Goal: Transaction & Acquisition: Book appointment/travel/reservation

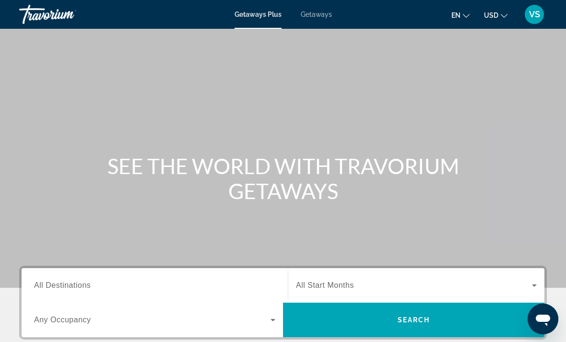
click at [321, 17] on span "Getaways" at bounding box center [316, 15] width 31 height 8
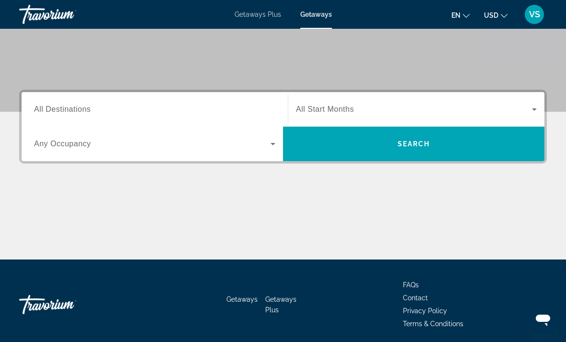
click at [68, 107] on span "All Destinations" at bounding box center [62, 109] width 57 height 8
click at [68, 107] on input "Destination All Destinations" at bounding box center [154, 110] width 241 height 12
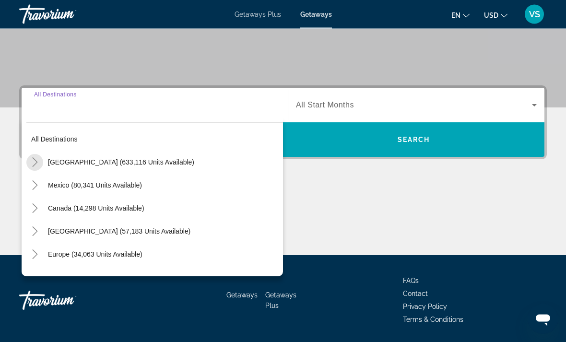
scroll to position [180, 0]
click at [40, 165] on mat-icon "Toggle United States (633,116 units available)" at bounding box center [34, 162] width 17 height 17
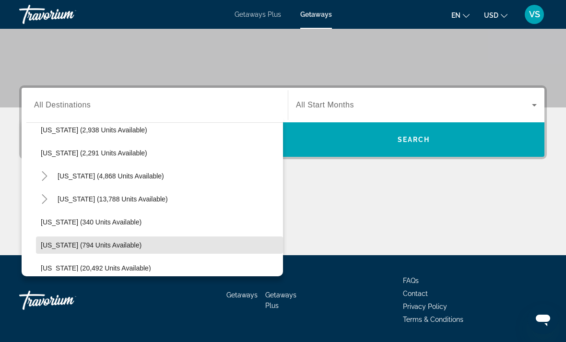
scroll to position [630, 0]
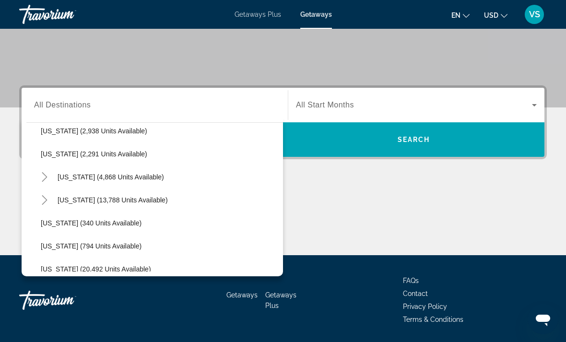
click at [45, 178] on icon "Toggle New York (4,868 units available)" at bounding box center [45, 177] width 10 height 10
click at [44, 178] on icon "Toggle New York (4,868 units available)" at bounding box center [45, 177] width 10 height 10
click at [47, 178] on icon "Toggle New York (4,868 units available)" at bounding box center [44, 177] width 5 height 10
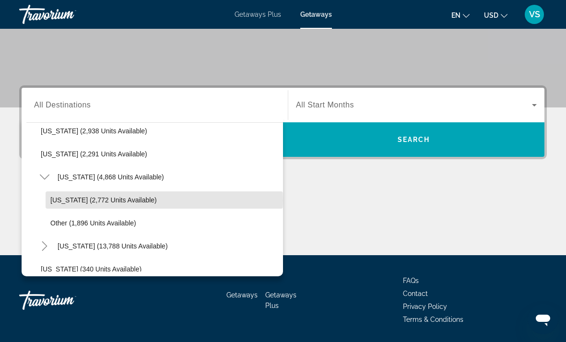
click at [62, 201] on span "[US_STATE] (2,772 units available)" at bounding box center [103, 200] width 107 height 8
type input "**********"
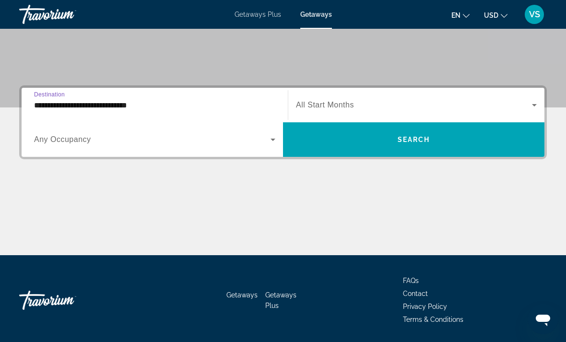
click at [362, 101] on span "Search widget" at bounding box center [414, 105] width 236 height 12
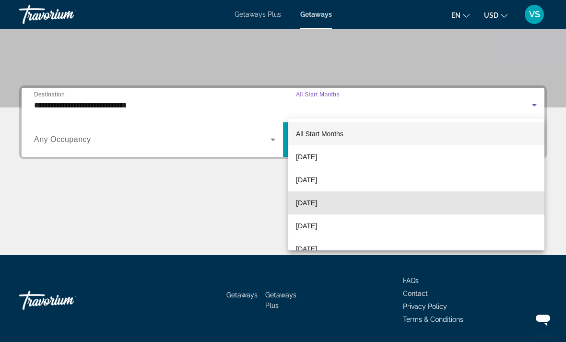
click at [302, 207] on span "[DATE]" at bounding box center [306, 203] width 21 height 12
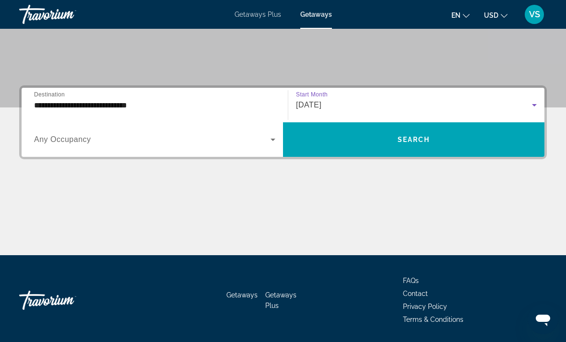
click at [319, 141] on span "Search widget" at bounding box center [414, 139] width 262 height 23
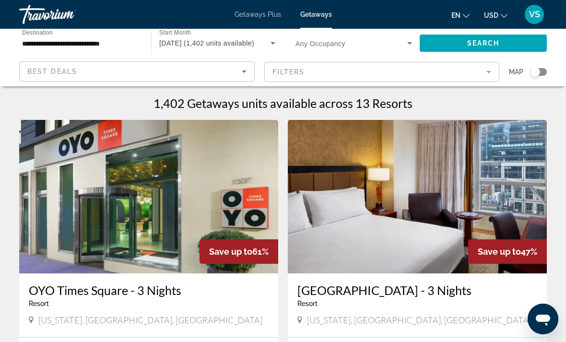
click at [83, 45] on input "**********" at bounding box center [80, 44] width 117 height 12
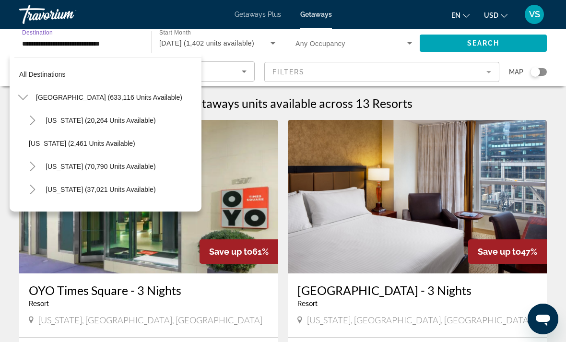
scroll to position [633, 0]
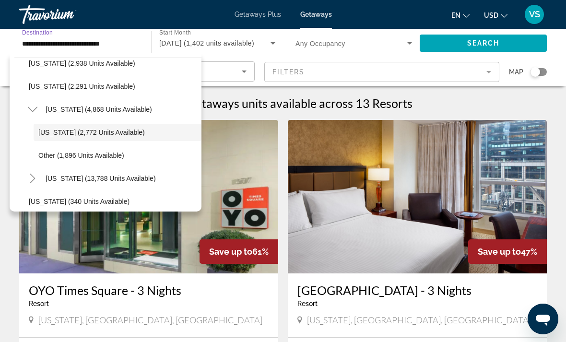
click at [178, 48] on div "[DATE] (1,402 units available)" at bounding box center [214, 43] width 111 height 12
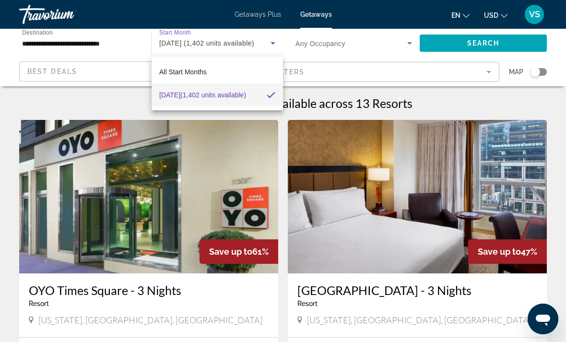
click at [102, 46] on div at bounding box center [283, 171] width 566 height 342
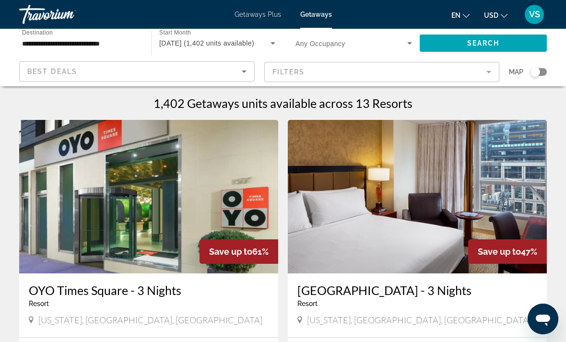
click at [46, 45] on input "**********" at bounding box center [80, 44] width 117 height 12
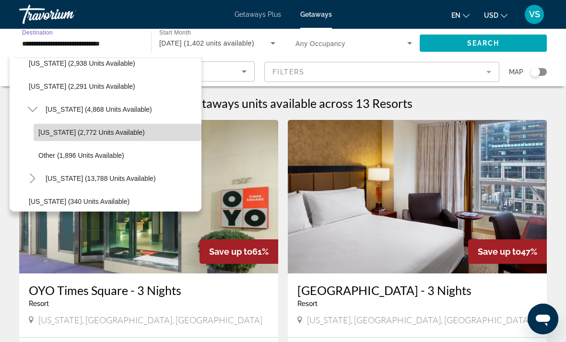
click at [59, 132] on span "[US_STATE] (2,772 units available)" at bounding box center [91, 133] width 107 height 8
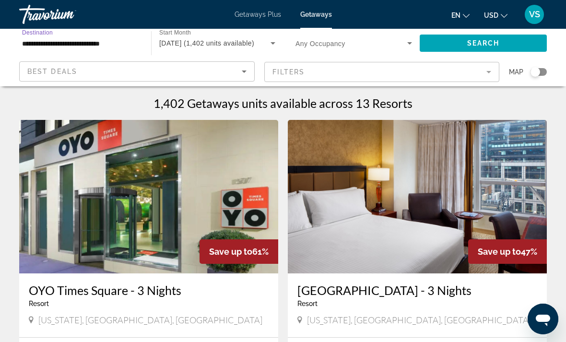
click at [323, 17] on span "Getaways" at bounding box center [316, 15] width 32 height 8
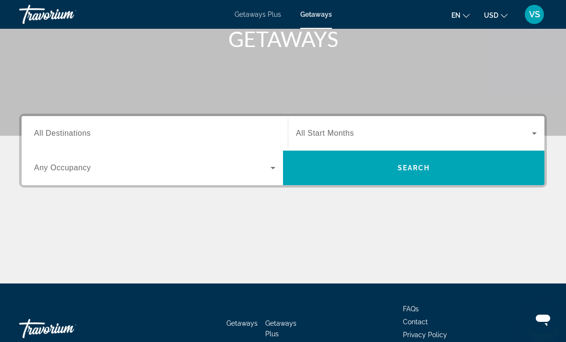
scroll to position [180, 0]
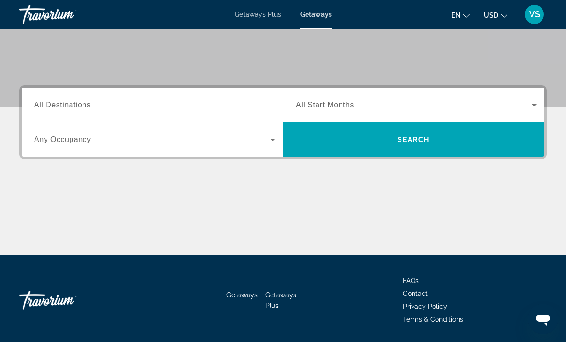
click at [71, 106] on span "All Destinations" at bounding box center [62, 105] width 57 height 8
click at [71, 106] on input "Destination All Destinations" at bounding box center [154, 106] width 241 height 12
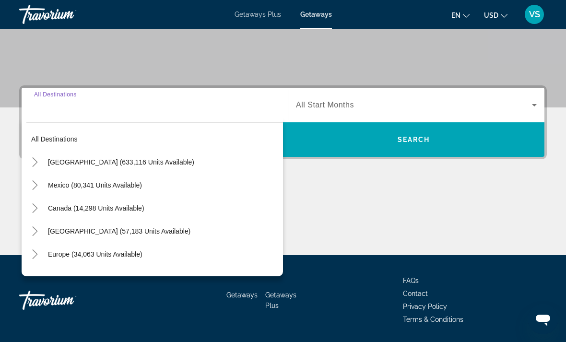
click at [35, 160] on icon "Toggle United States (633,116 units available)" at bounding box center [34, 162] width 5 height 10
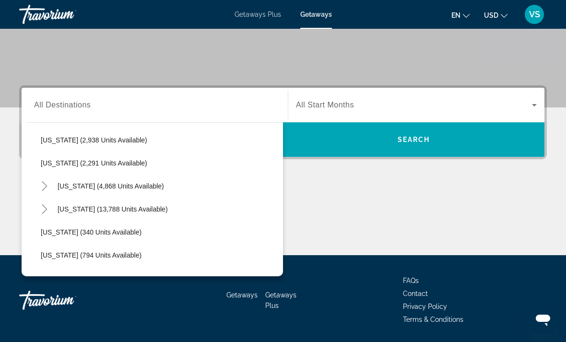
scroll to position [626, 0]
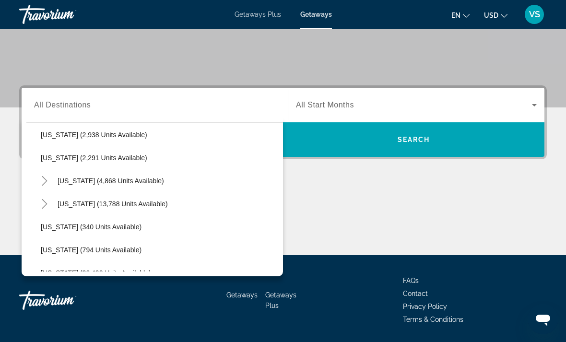
click at [44, 181] on icon "Toggle New York (4,868 units available)" at bounding box center [45, 181] width 10 height 10
click at [57, 206] on span "[US_STATE] (2,772 units available)" at bounding box center [103, 204] width 107 height 8
type input "**********"
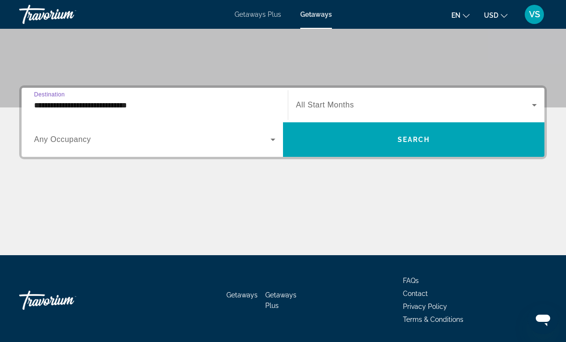
click at [377, 95] on div "Search widget" at bounding box center [416, 105] width 241 height 27
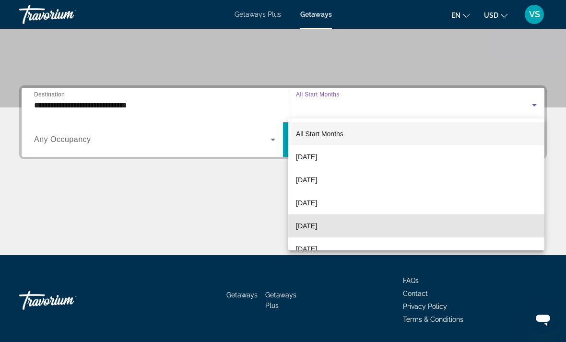
click at [369, 217] on mat-option "[DATE]" at bounding box center [416, 226] width 256 height 23
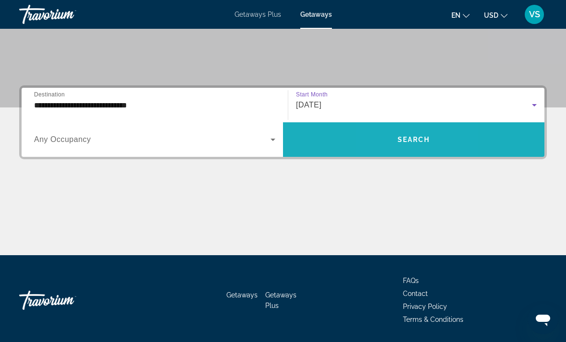
click at [390, 136] on span "Search widget" at bounding box center [414, 139] width 262 height 23
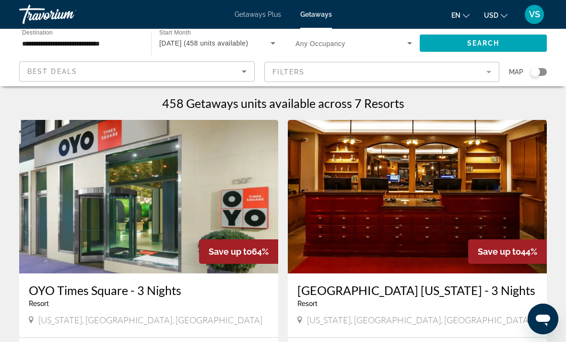
click at [110, 48] on input "**********" at bounding box center [80, 44] width 117 height 12
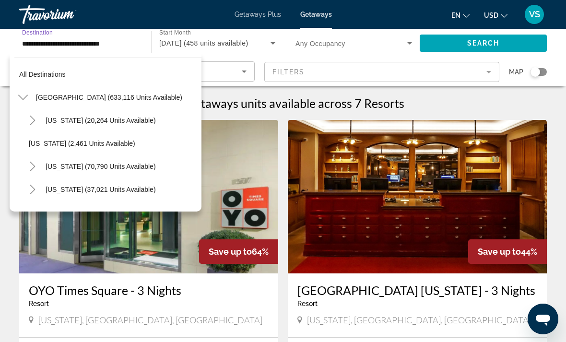
scroll to position [633, 0]
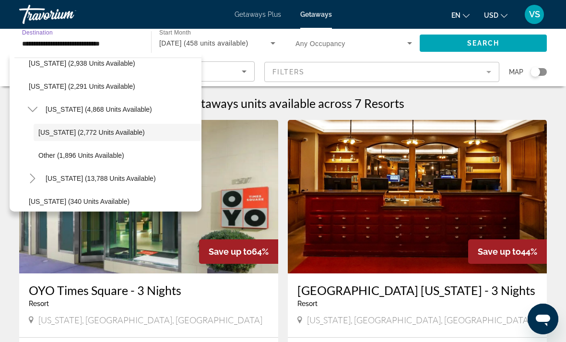
click at [331, 11] on span "Getaways" at bounding box center [316, 15] width 32 height 8
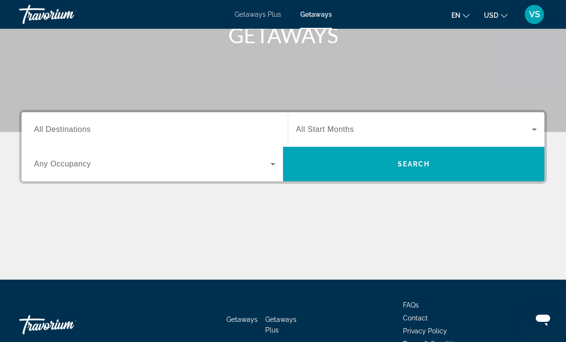
click at [73, 127] on span "All Destinations" at bounding box center [62, 129] width 57 height 8
click at [73, 127] on input "Destination All Destinations" at bounding box center [154, 130] width 241 height 12
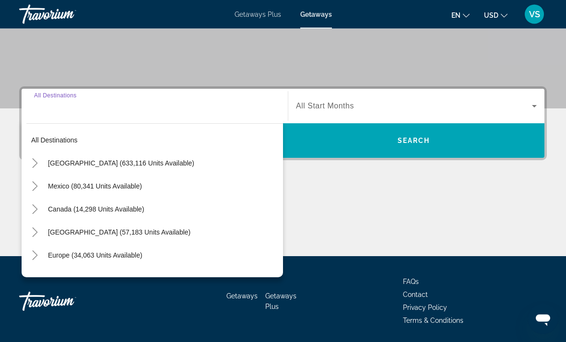
scroll to position [180, 0]
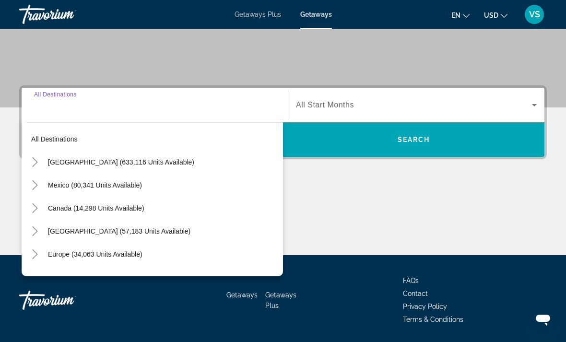
click at [37, 164] on icon "Toggle United States (633,116 units available)" at bounding box center [35, 162] width 10 height 10
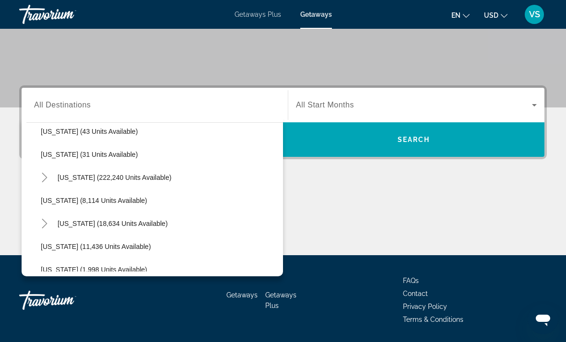
scroll to position [140, 0]
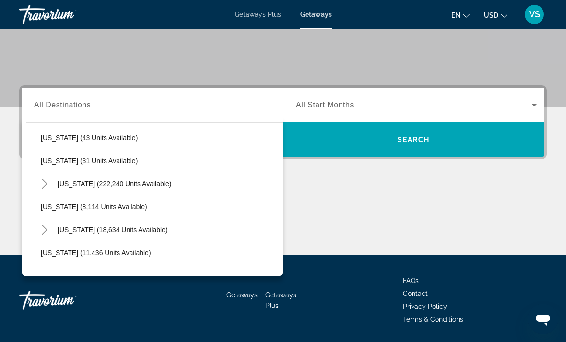
click at [45, 182] on icon "Toggle Florida (222,240 units available)" at bounding box center [44, 184] width 5 height 10
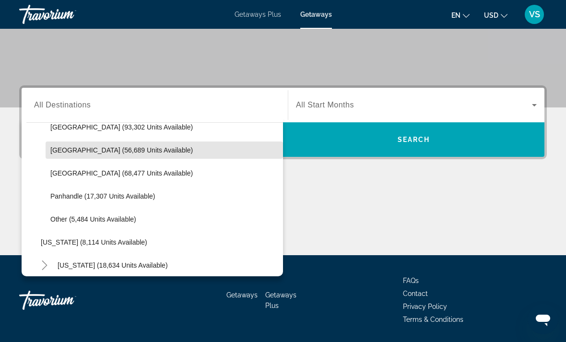
scroll to position [222, 0]
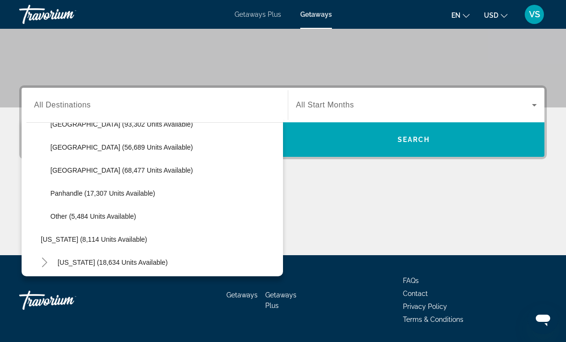
click at [65, 150] on span "[GEOGRAPHIC_DATA] (56,689 units available)" at bounding box center [121, 147] width 143 height 8
type input "**********"
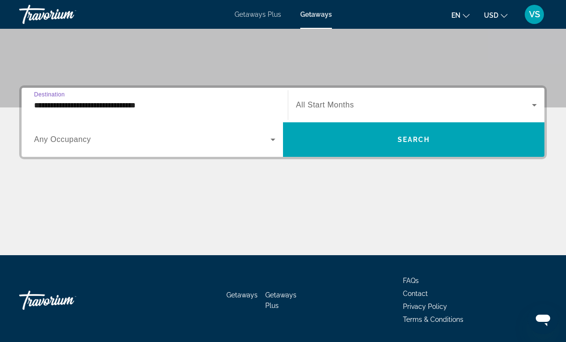
click at [379, 108] on span "Search widget" at bounding box center [414, 105] width 236 height 12
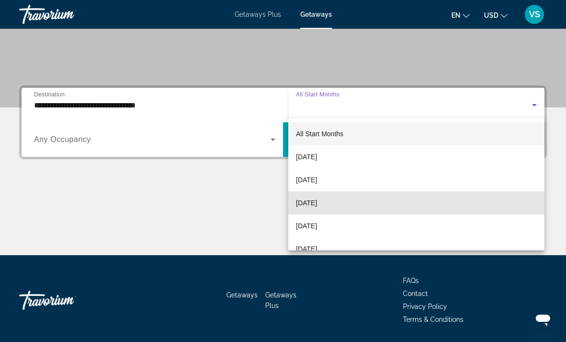
click at [393, 203] on mat-option "[DATE]" at bounding box center [416, 202] width 256 height 23
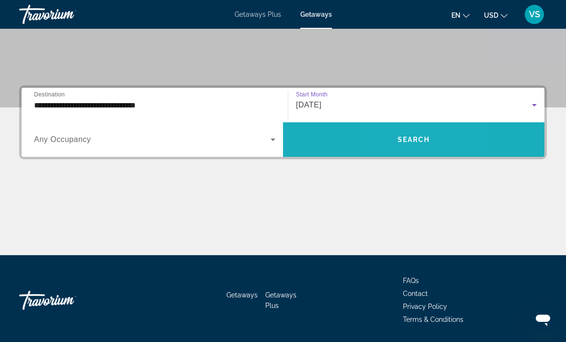
click at [395, 141] on span "Search widget" at bounding box center [414, 139] width 262 height 23
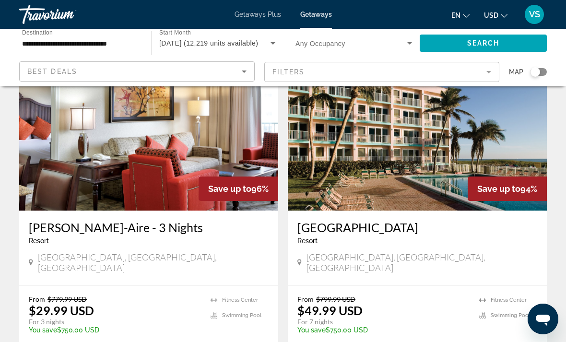
scroll to position [733, 0]
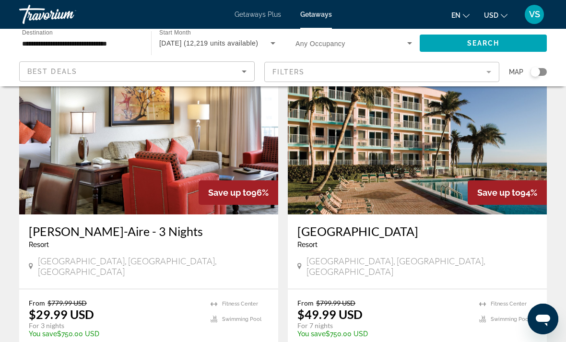
click at [441, 142] on img "Main content" at bounding box center [417, 138] width 259 height 154
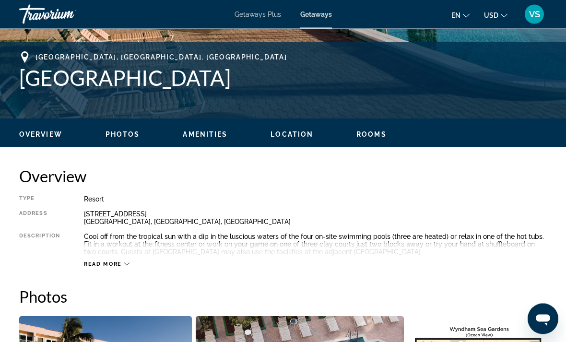
click at [276, 132] on span "Location" at bounding box center [292, 135] width 43 height 8
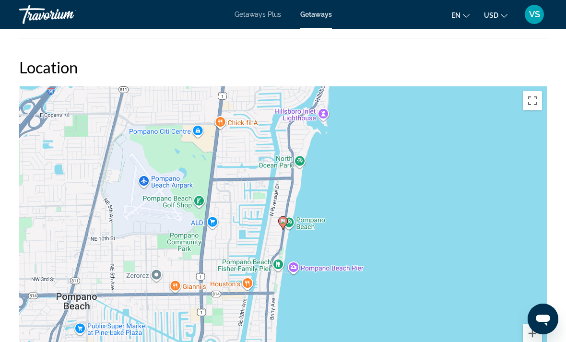
scroll to position [1526, 0]
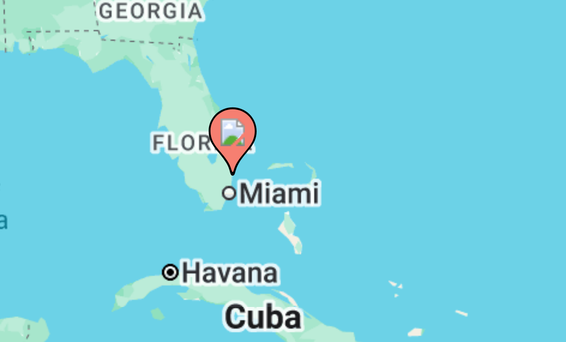
click at [80, 77] on div "To activate drag with keyboard, press Alt + Enter. Once in keyboard drag state,…" at bounding box center [283, 221] width 528 height 288
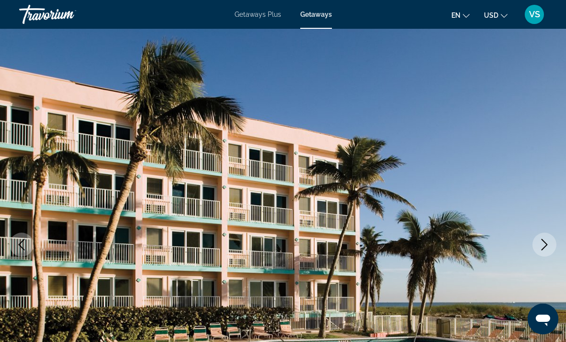
scroll to position [0, 0]
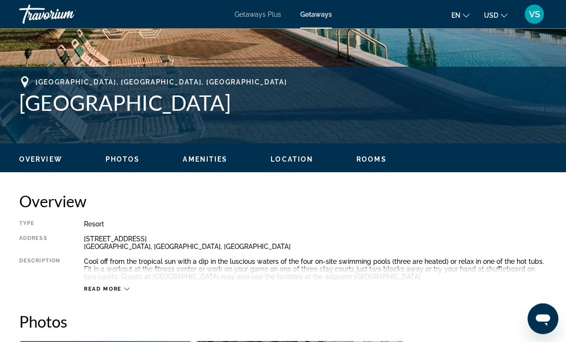
click at [42, 163] on span "Overview" at bounding box center [40, 160] width 43 height 8
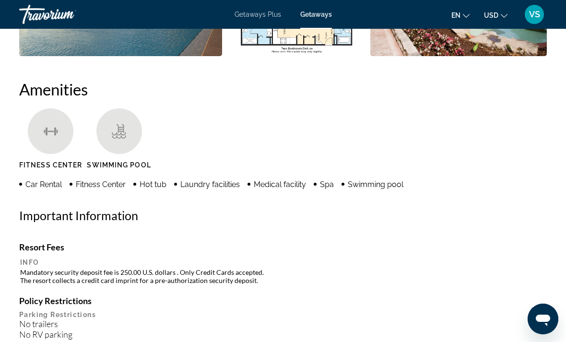
scroll to position [871, 0]
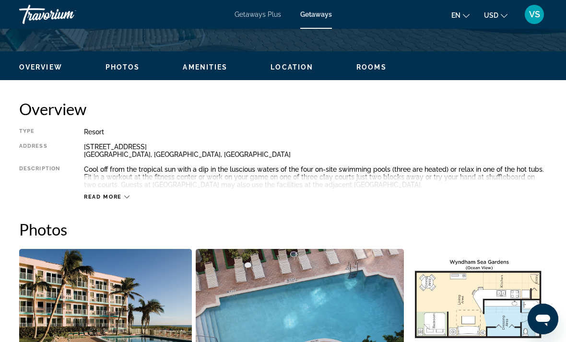
click at [285, 67] on span "Location" at bounding box center [292, 67] width 43 height 8
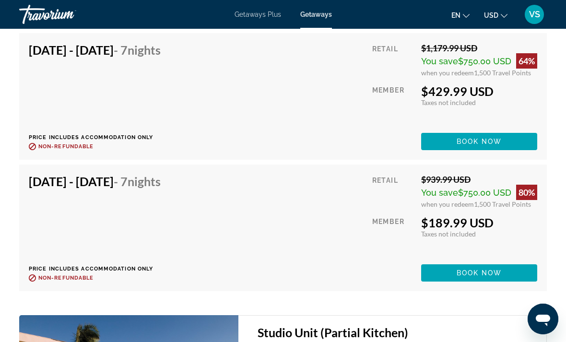
scroll to position [2557, 0]
click at [503, 270] on span "Main content" at bounding box center [479, 273] width 116 height 23
